Goal: Obtain resource: Obtain resource

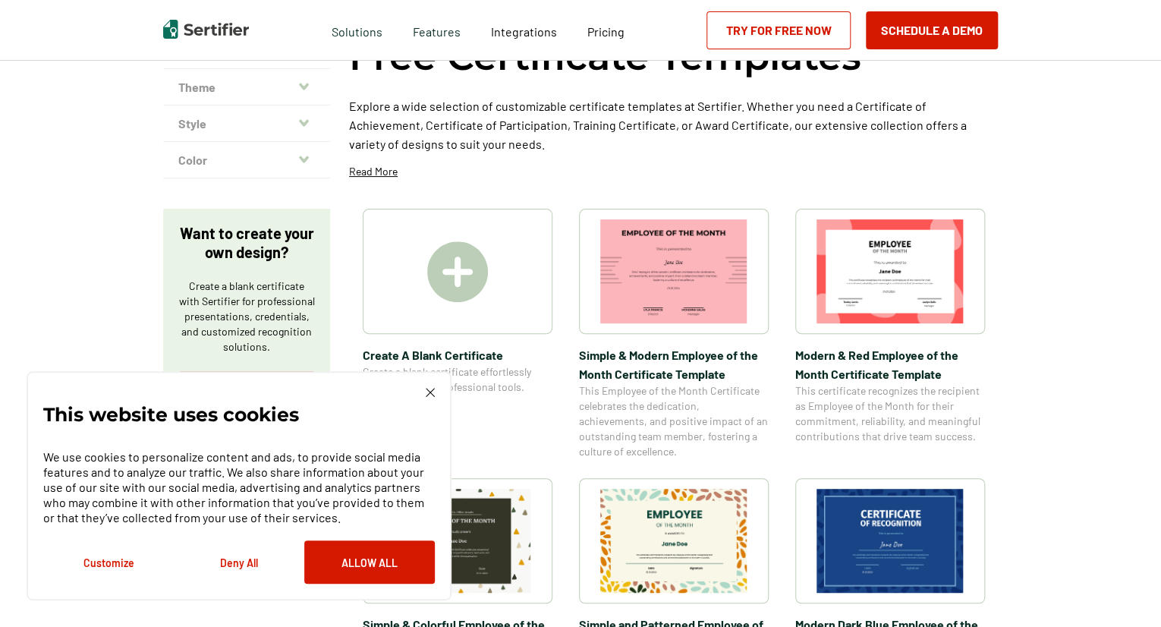
scroll to position [129, 0]
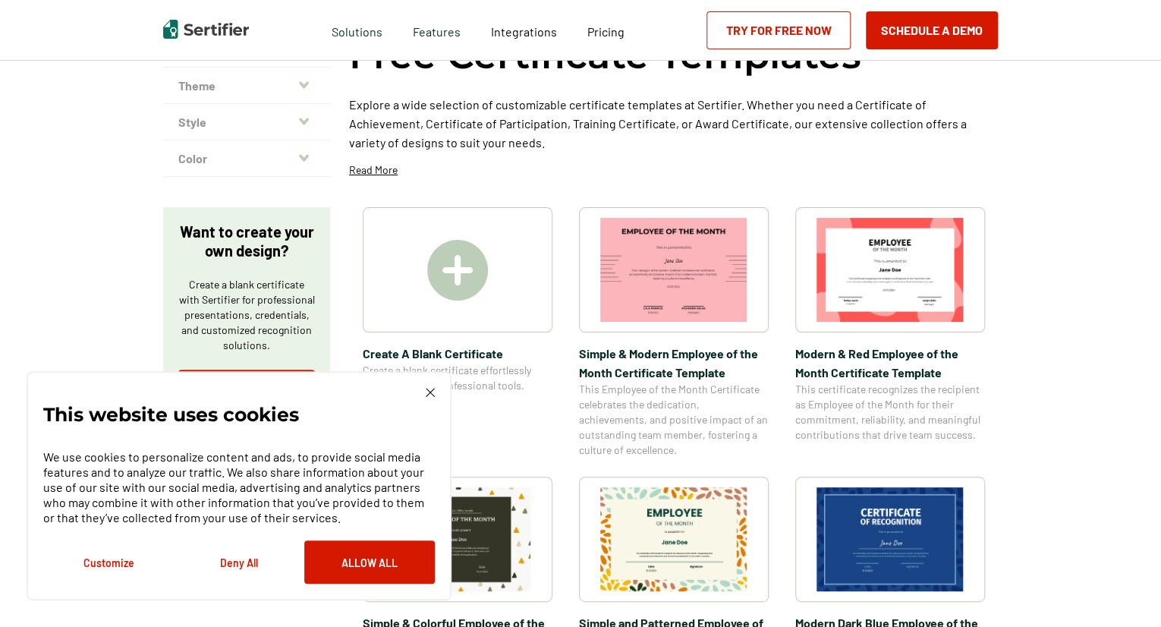
click at [422, 396] on div "This website uses cookies We use cookies to personalize content and ads, to pro…" at bounding box center [238, 486] width 391 height 196
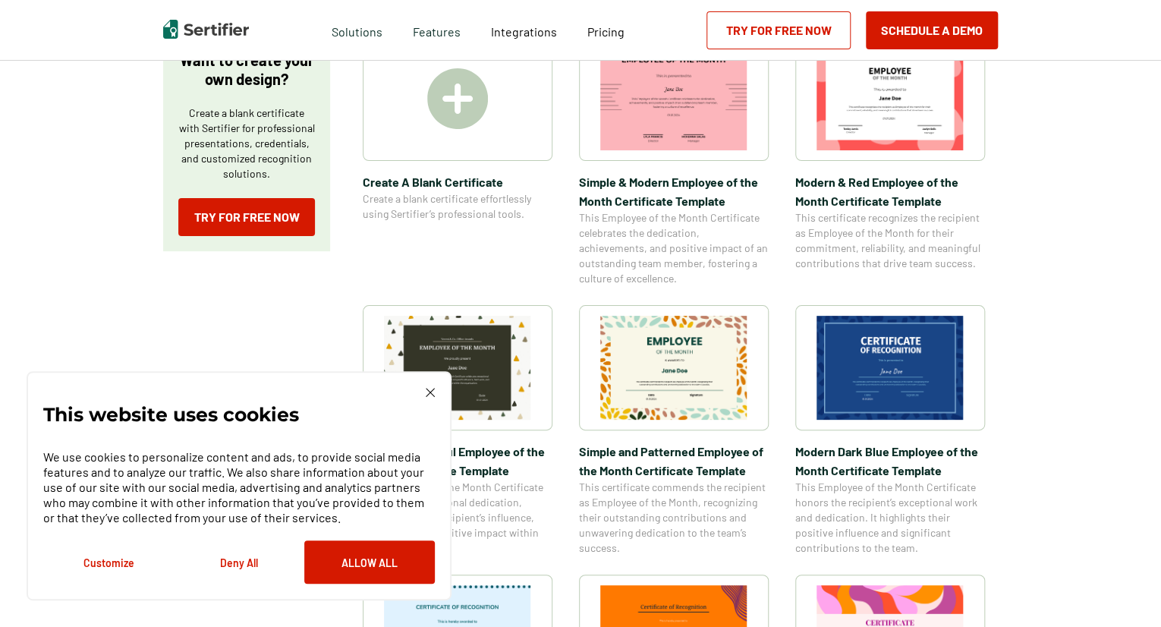
scroll to position [308, 0]
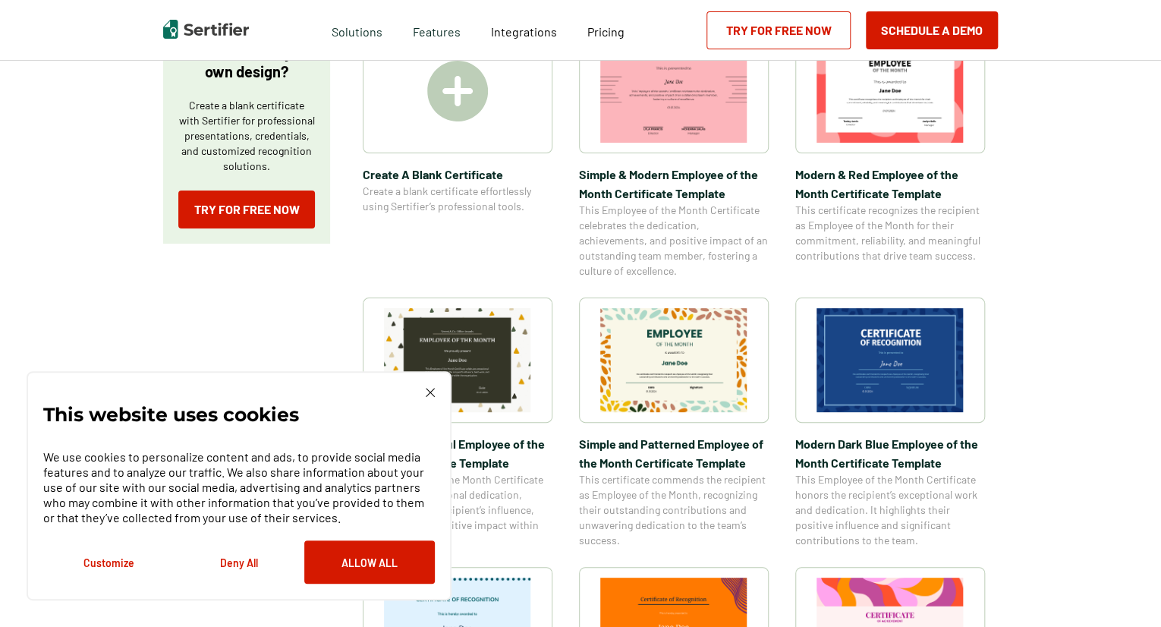
click at [432, 394] on img at bounding box center [430, 392] width 9 height 9
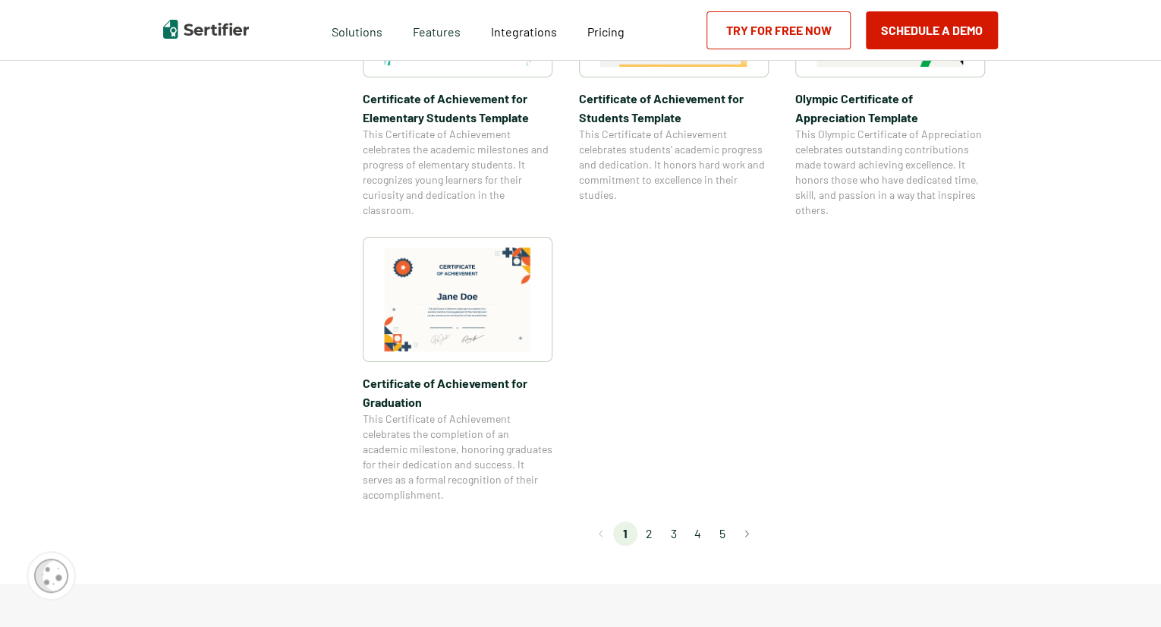
scroll to position [1278, 0]
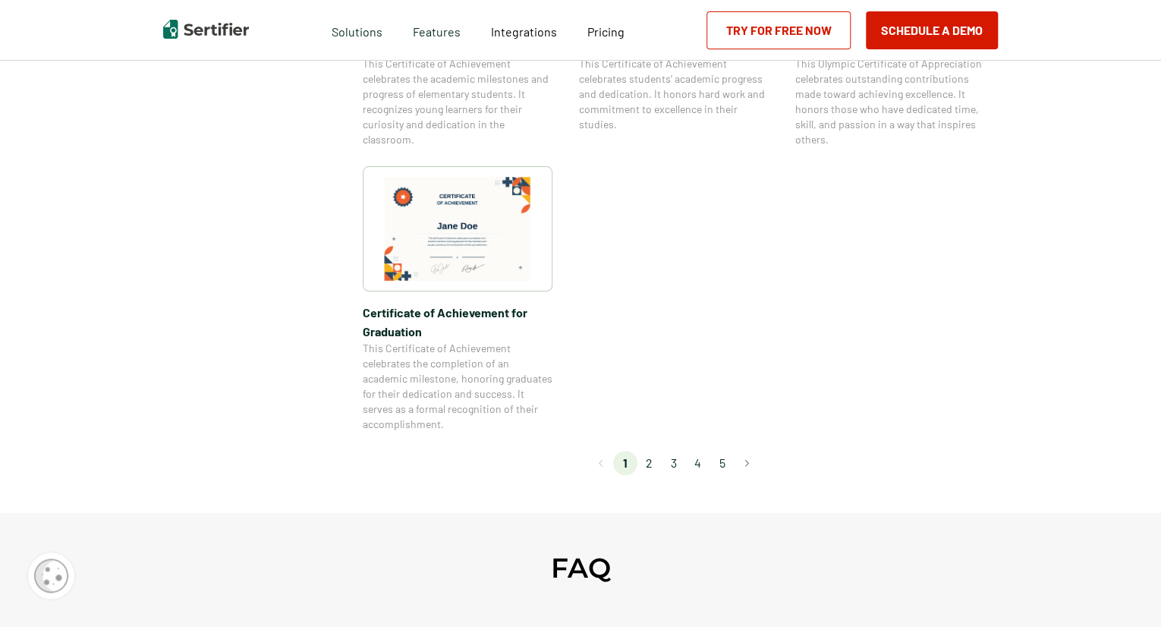
click at [650, 459] on li "2" at bounding box center [649, 463] width 24 height 24
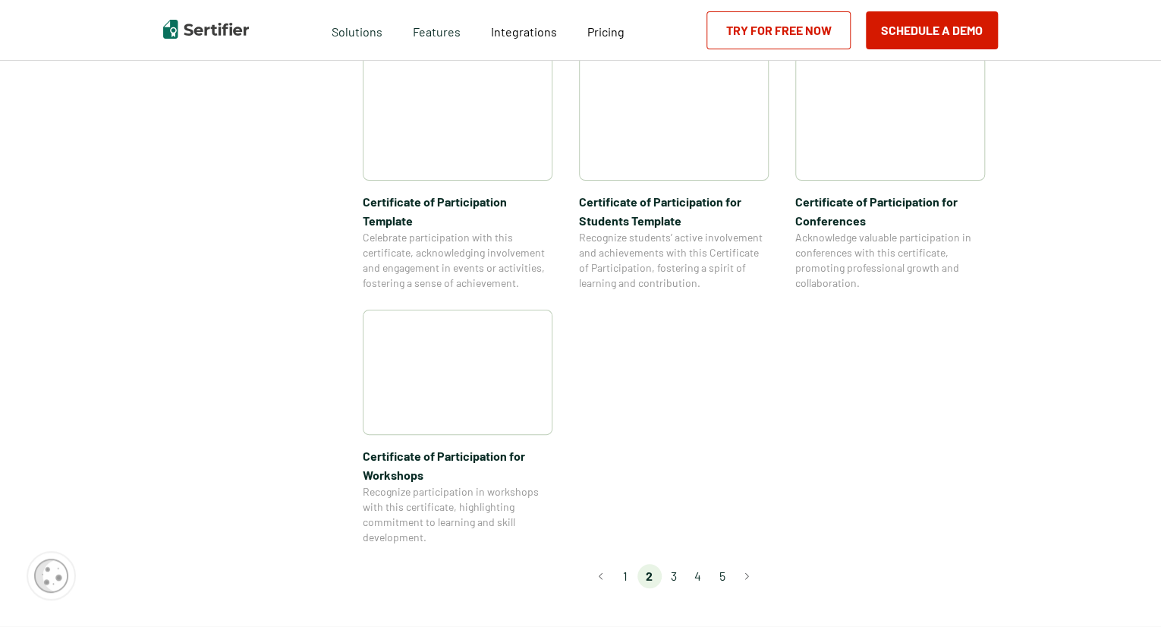
scroll to position [1244, 0]
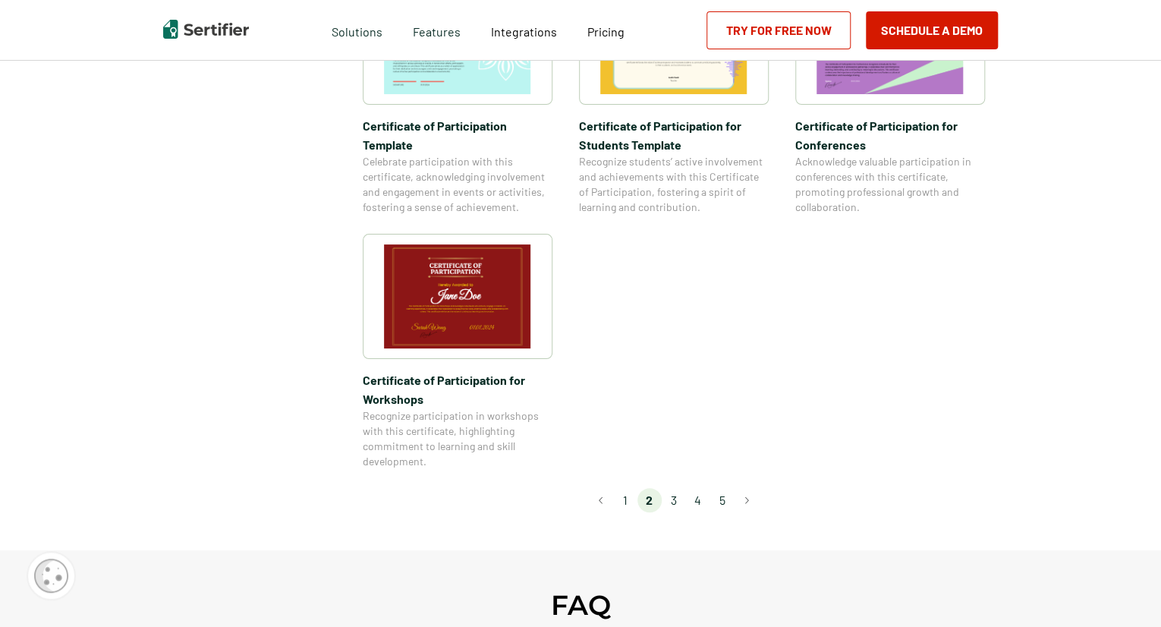
click at [672, 488] on li "3" at bounding box center [674, 500] width 24 height 24
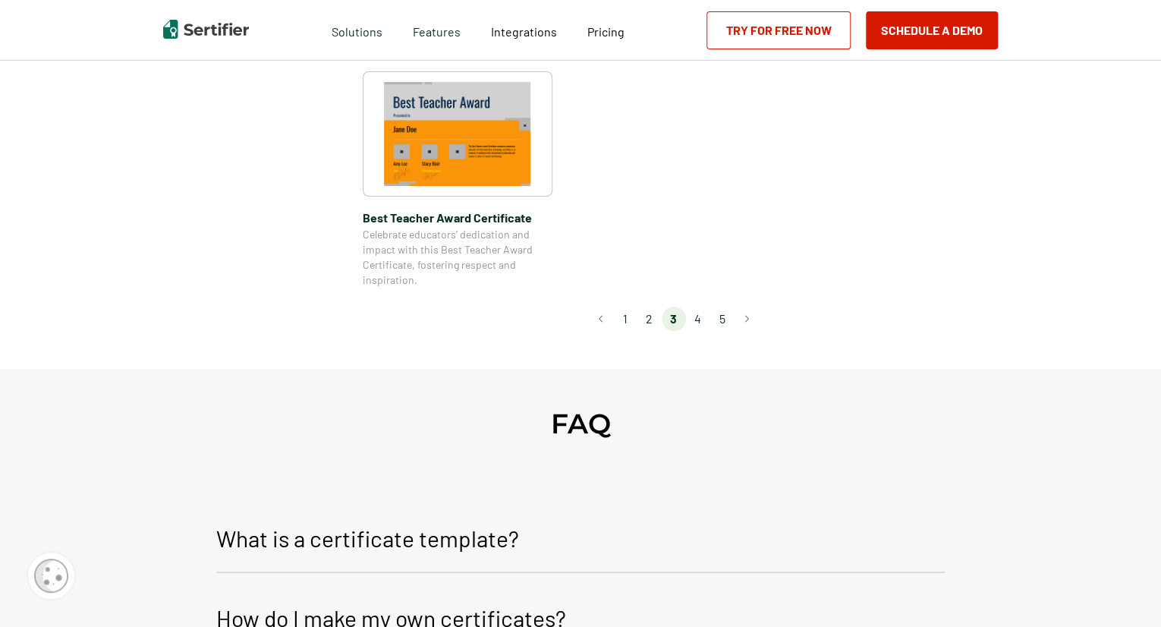
scroll to position [1235, 0]
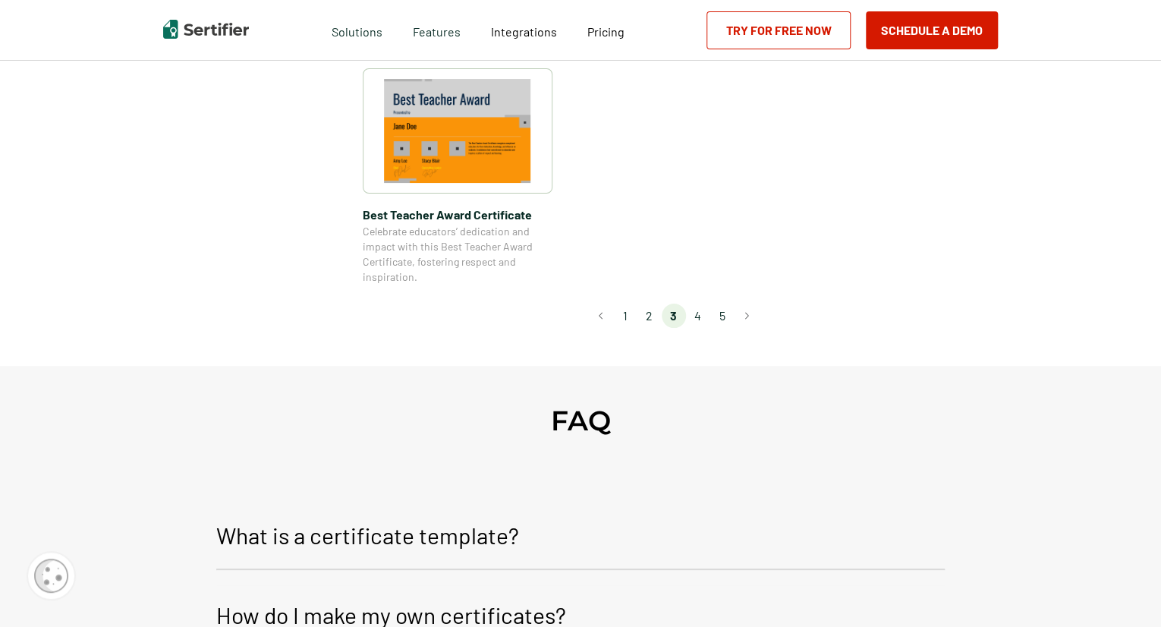
click at [695, 322] on li "4" at bounding box center [698, 315] width 24 height 24
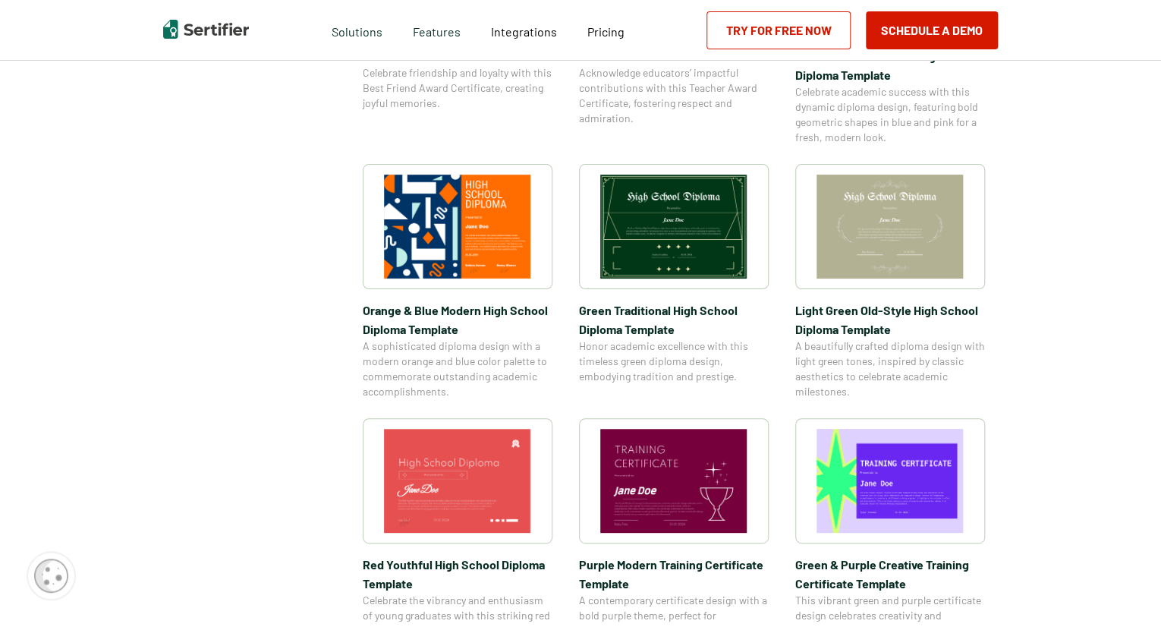
scroll to position [665, 0]
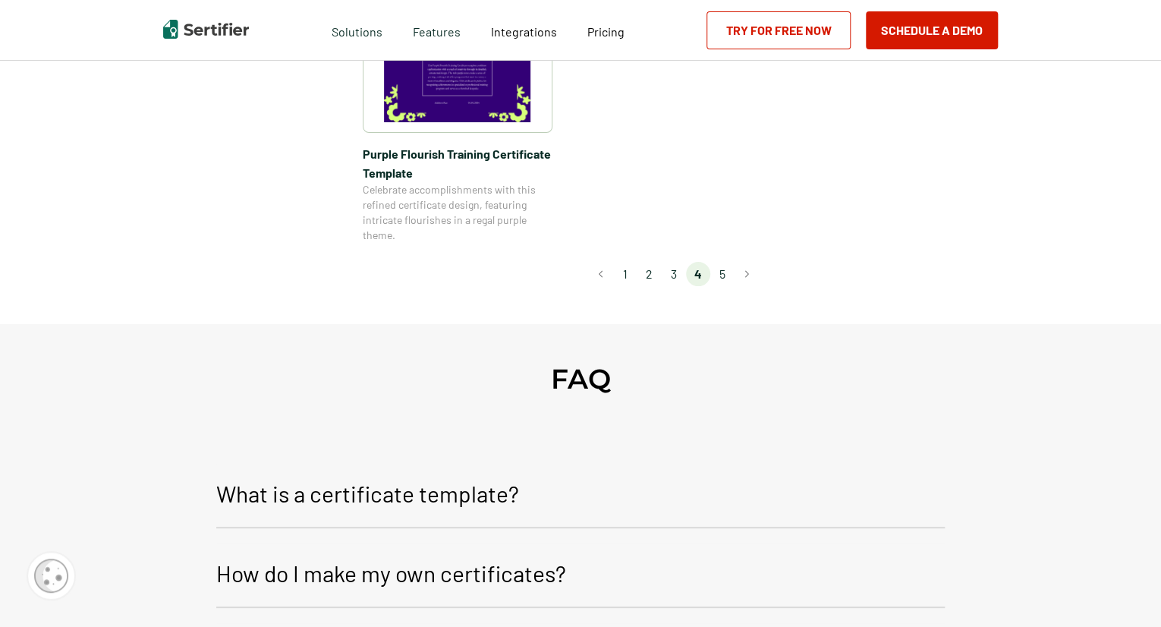
click at [724, 276] on li "5" at bounding box center [722, 274] width 24 height 24
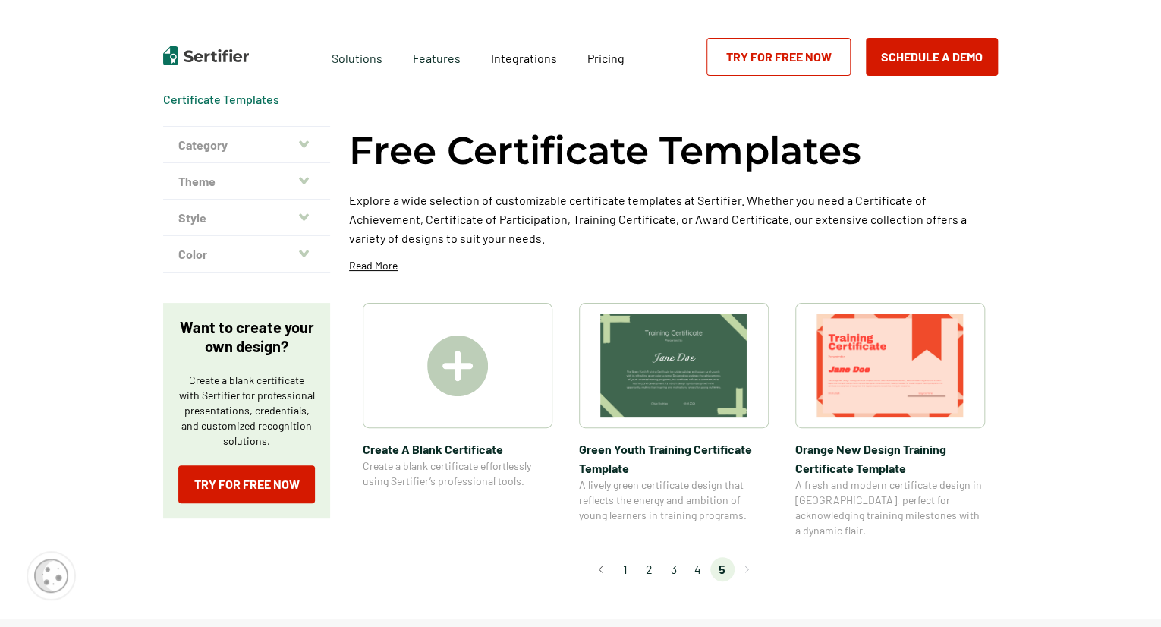
scroll to position [0, 0]
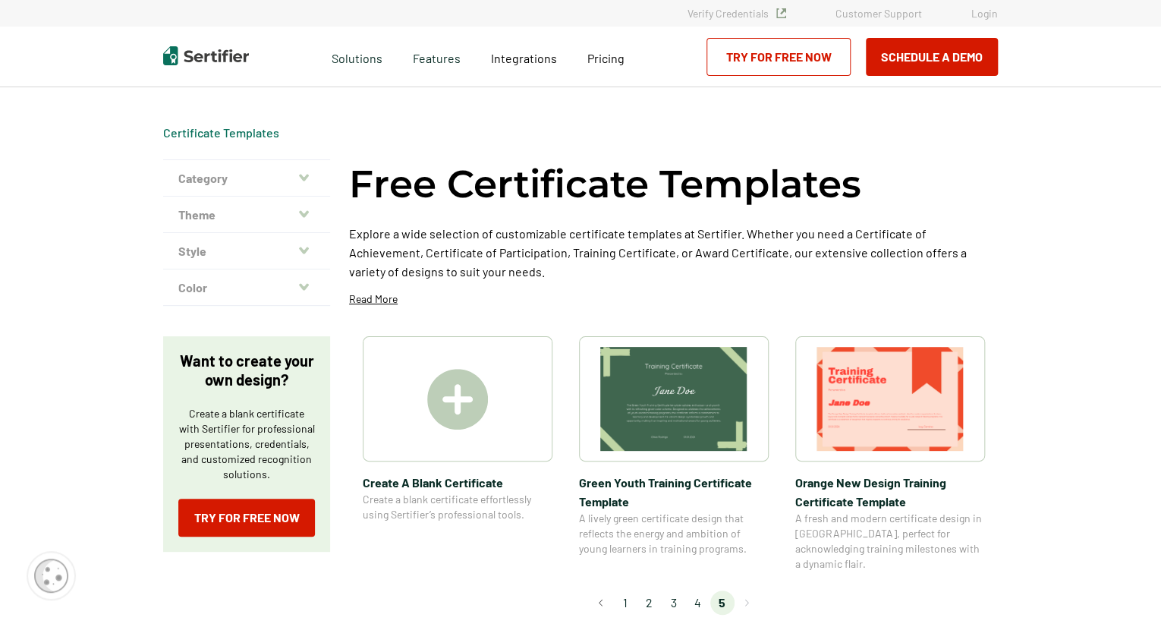
click at [619, 590] on li "1" at bounding box center [625, 602] width 24 height 24
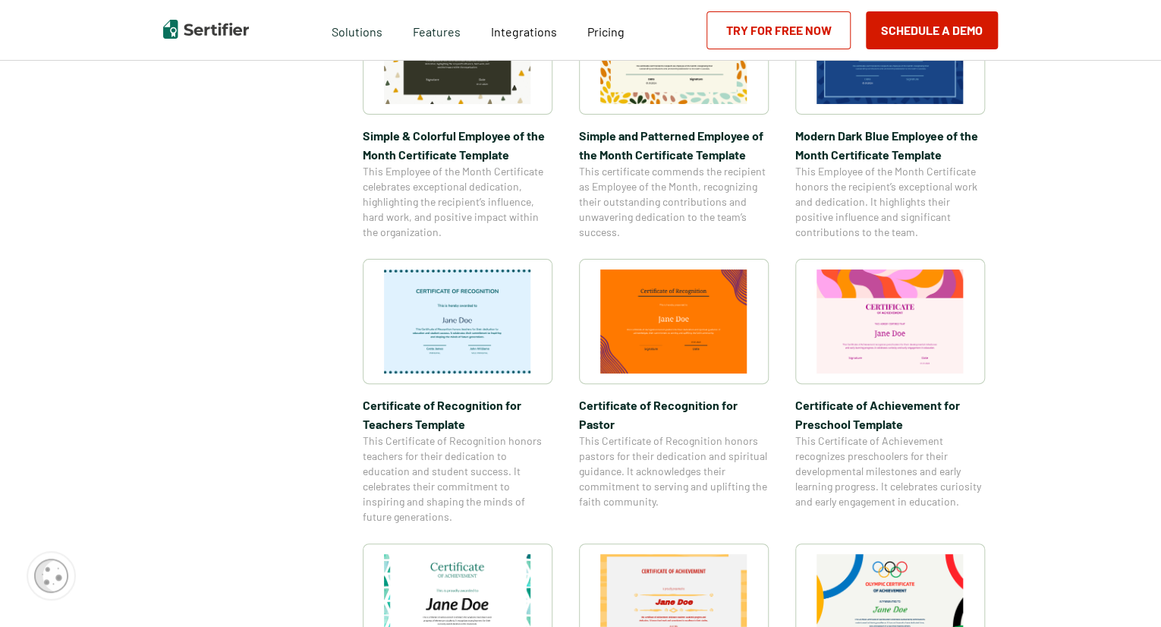
scroll to position [621, 0]
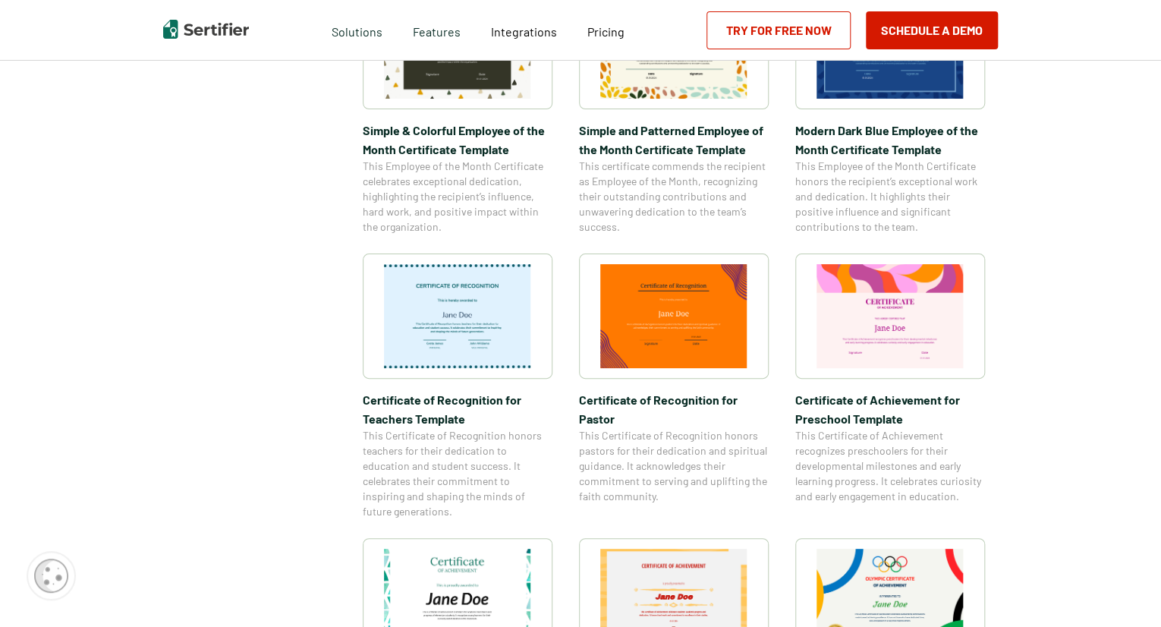
click at [515, 308] on img at bounding box center [457, 316] width 147 height 104
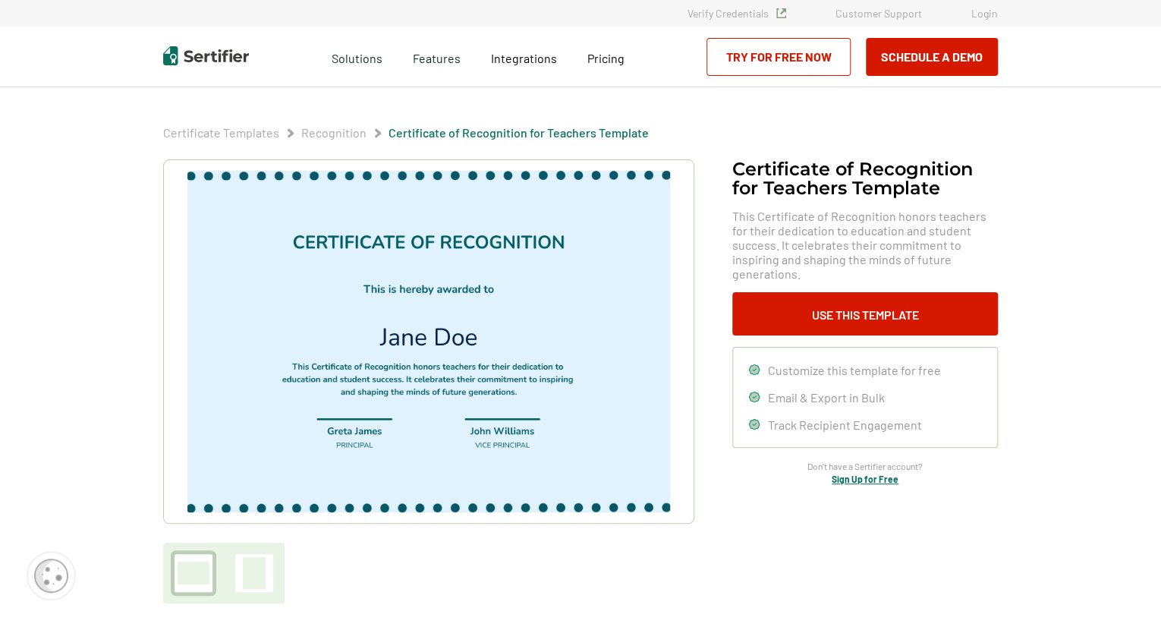
scroll to position [56, 0]
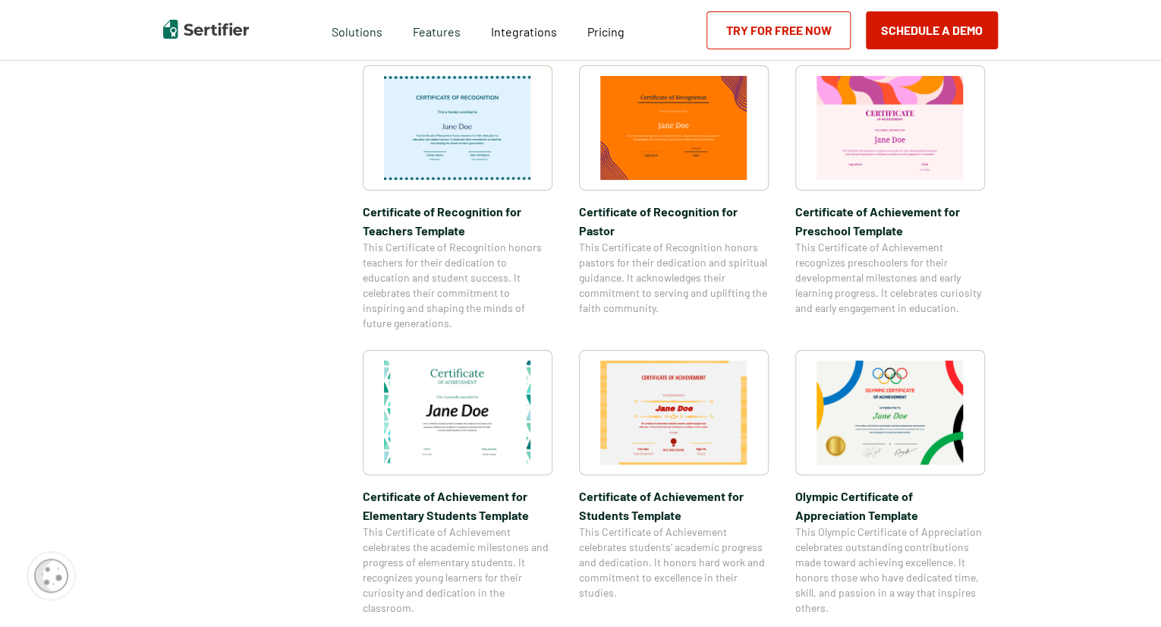
scroll to position [844, 0]
